Goal: Task Accomplishment & Management: Use online tool/utility

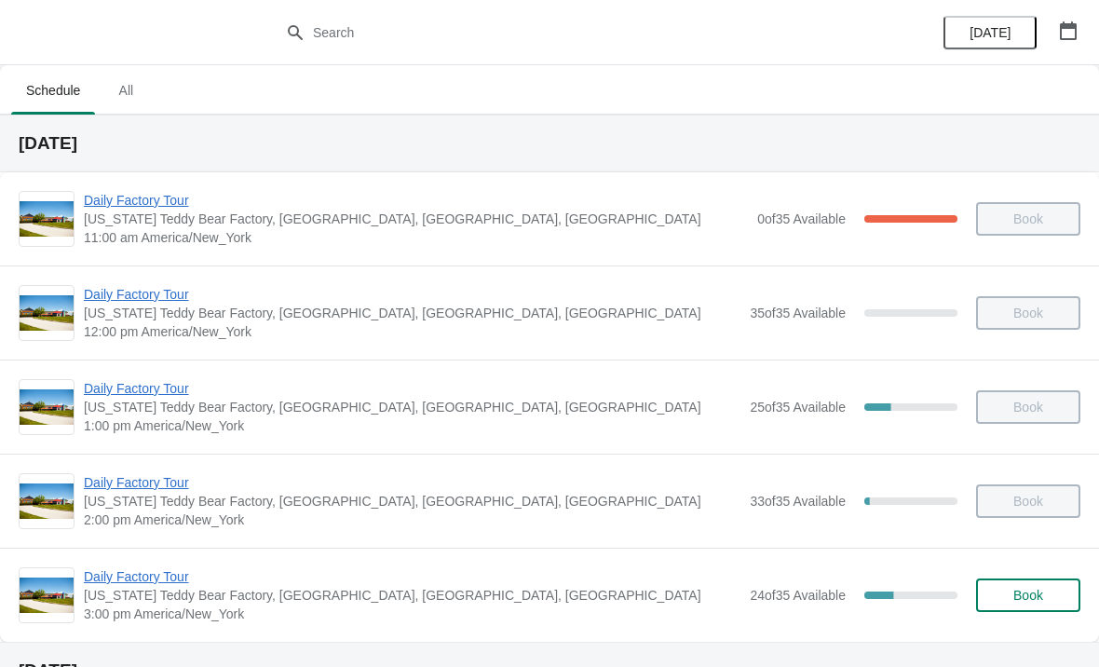
click at [183, 575] on span "Daily Factory Tour" at bounding box center [412, 576] width 657 height 19
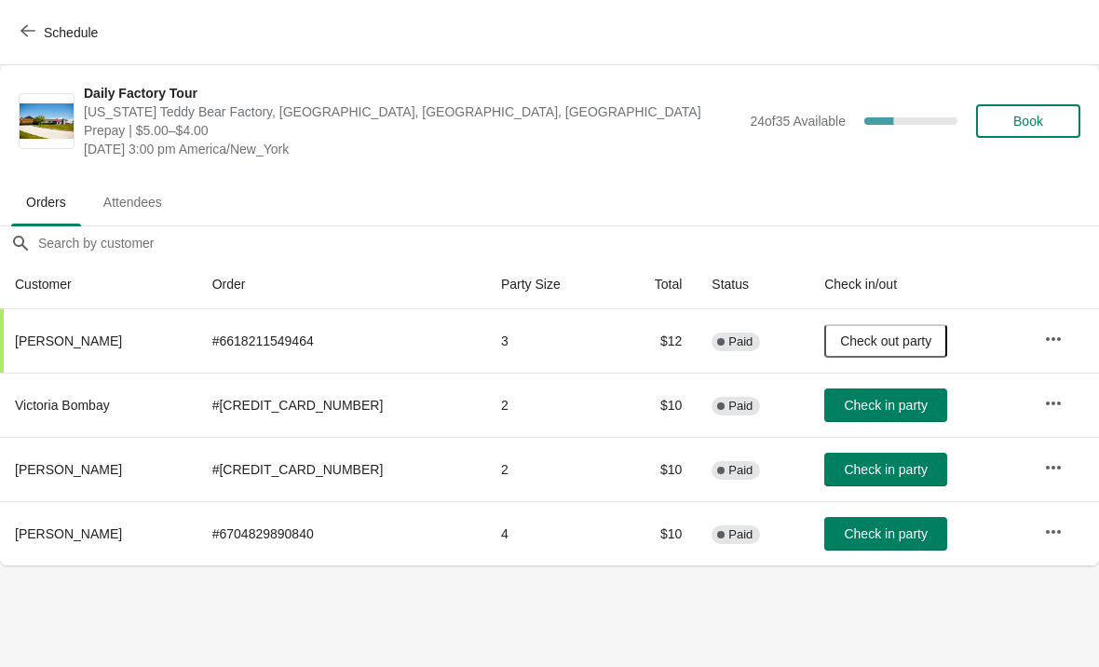
click at [867, 474] on span "Check in party" at bounding box center [885, 469] width 83 height 15
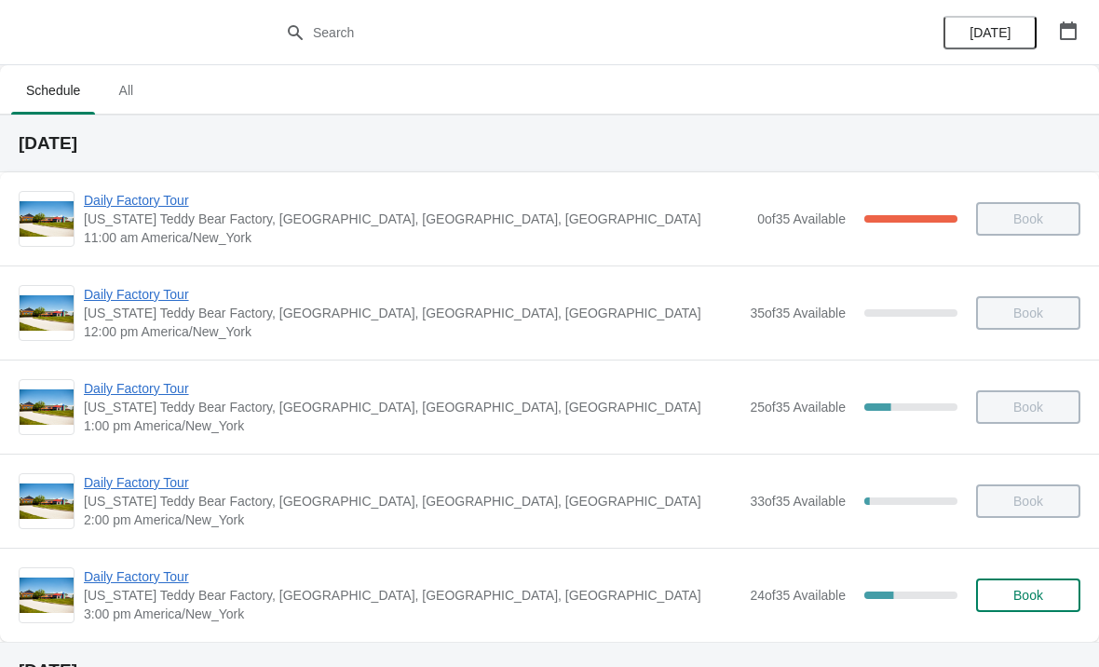
click at [137, 572] on span "Daily Factory Tour" at bounding box center [412, 576] width 657 height 19
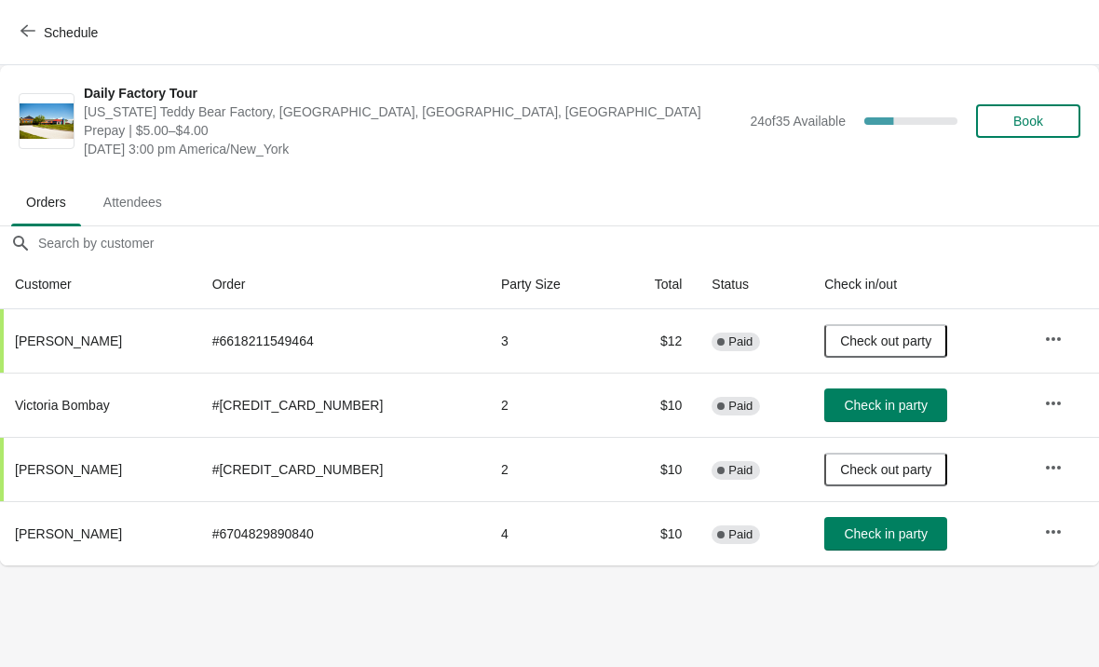
click at [27, 26] on icon "button" at bounding box center [27, 31] width 15 height 12
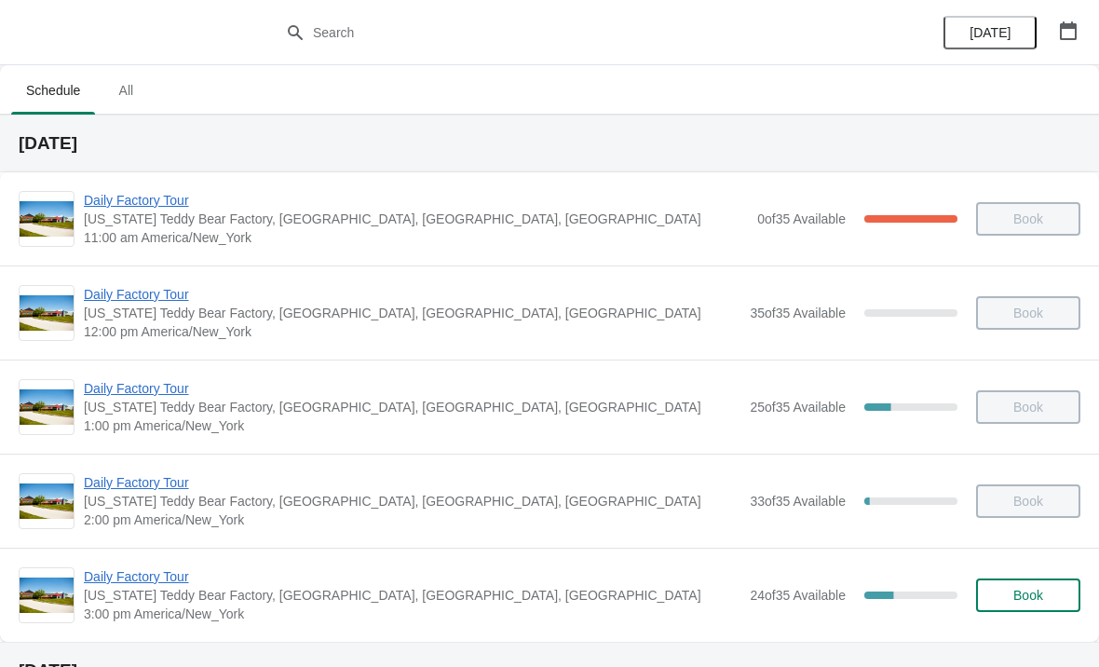
click at [169, 576] on span "Daily Factory Tour" at bounding box center [412, 576] width 657 height 19
click at [163, 579] on span "Daily Factory Tour" at bounding box center [412, 576] width 657 height 19
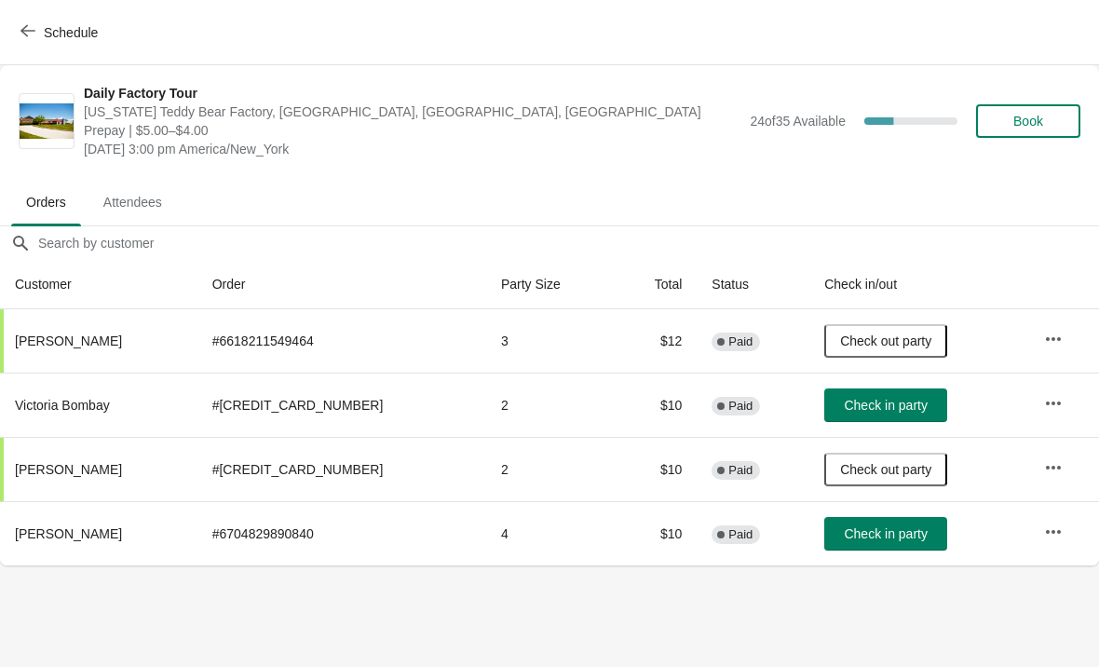
click at [860, 390] on button "Check in party" at bounding box center [885, 405] width 123 height 34
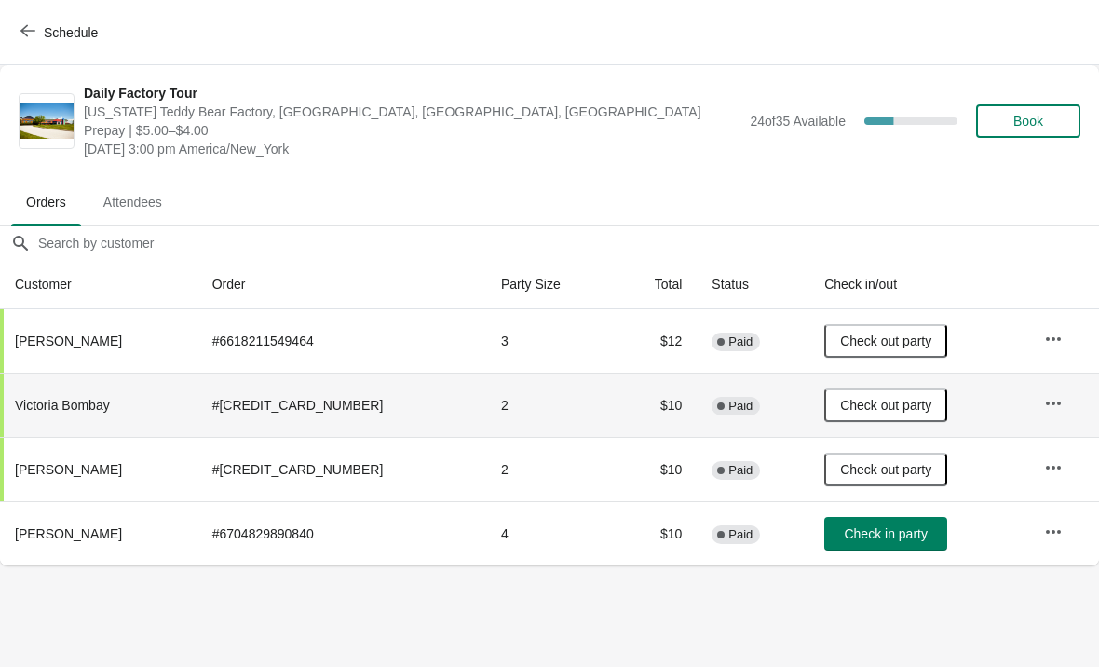
click at [876, 521] on button "Check in party" at bounding box center [885, 534] width 123 height 34
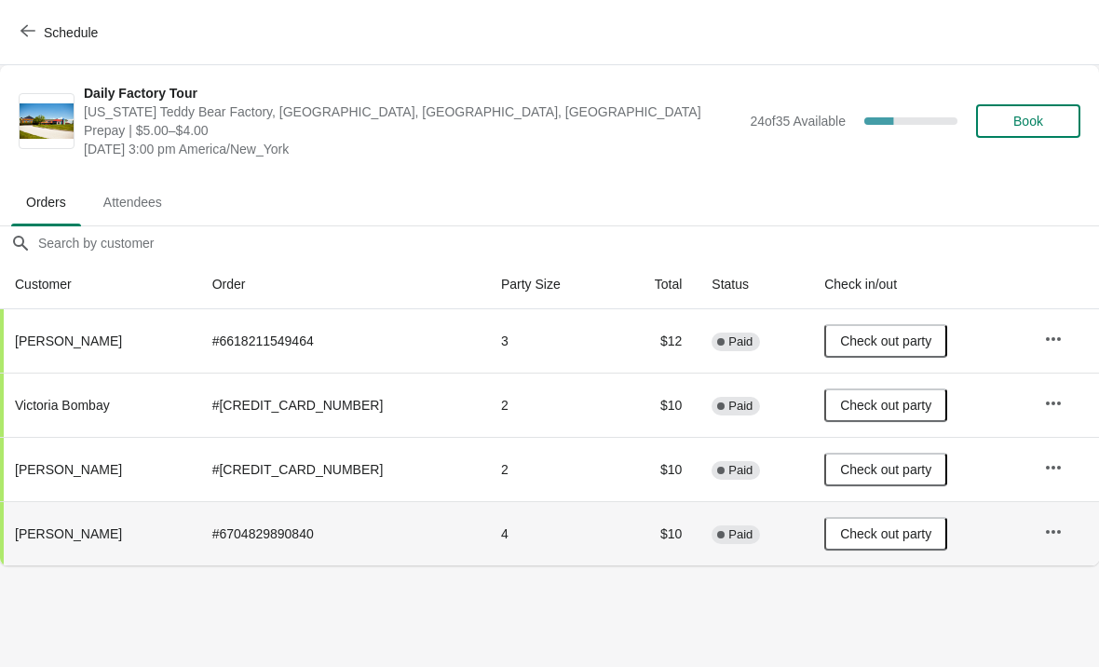
click at [69, 39] on span "Schedule" at bounding box center [71, 32] width 54 height 15
